Goal: Navigation & Orientation: Find specific page/section

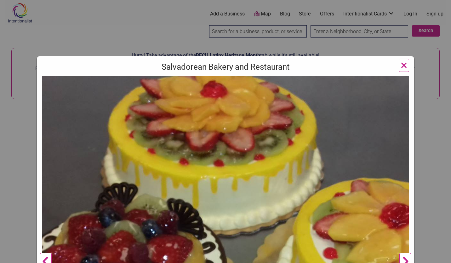
scroll to position [2, 0]
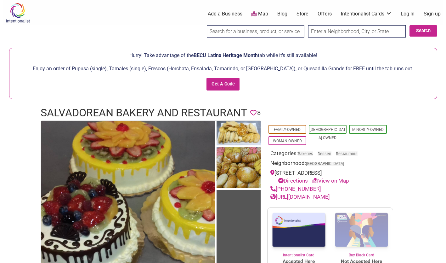
scroll to position [2, 0]
